Goal: Navigation & Orientation: Go to known website

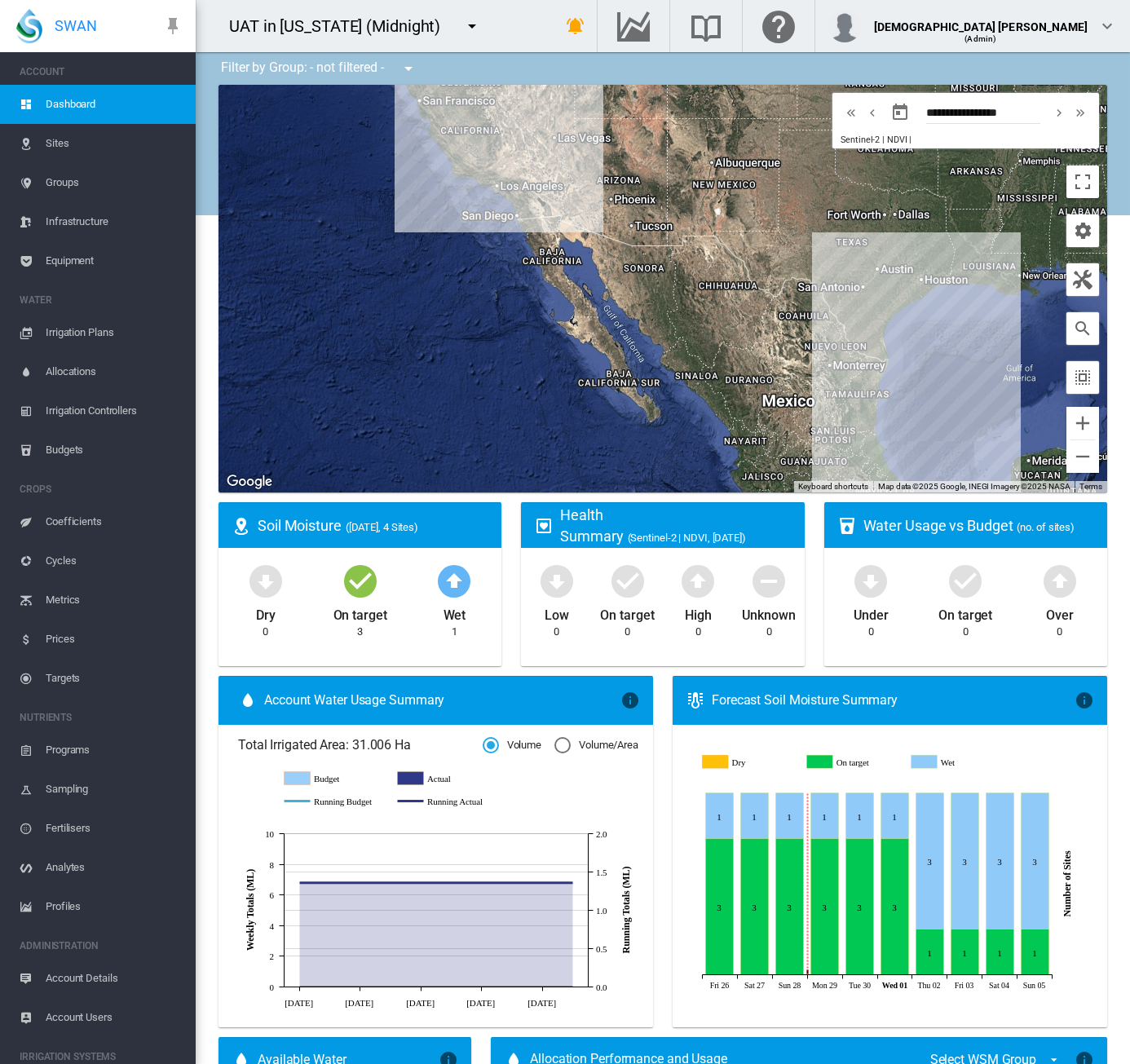
click at [528, 32] on div "UAT in California (Midnight) 100+ Project 7 QA" at bounding box center [363, 26] width 333 height 52
